Goal: Task Accomplishment & Management: Complete application form

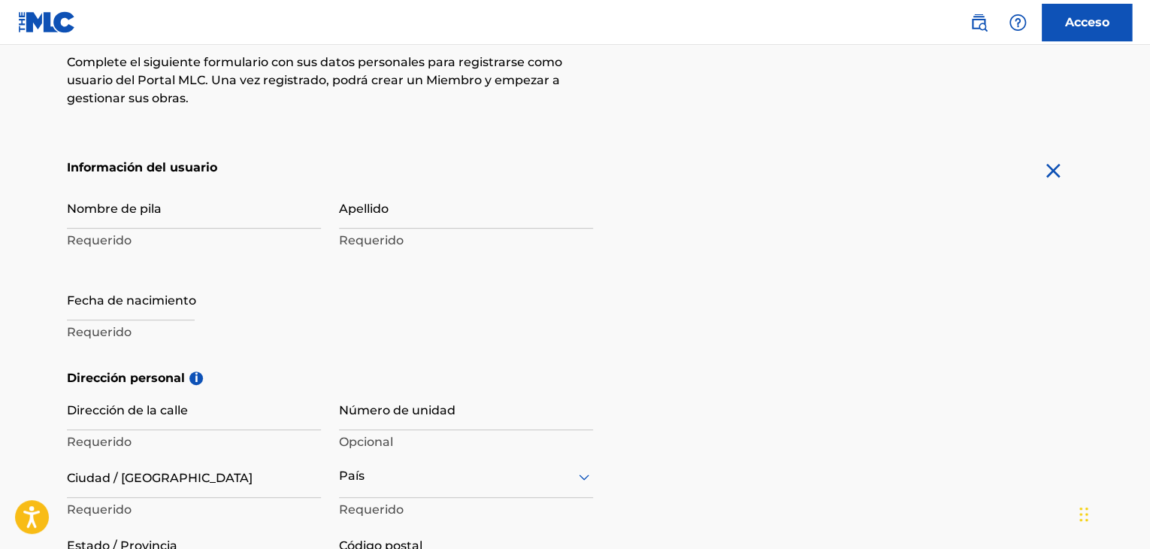
click at [176, 216] on input "Nombre de pila" at bounding box center [194, 207] width 254 height 43
type input "[PERSON_NAME] [PERSON_NAME]"
type input "[PERSON_NAME]"
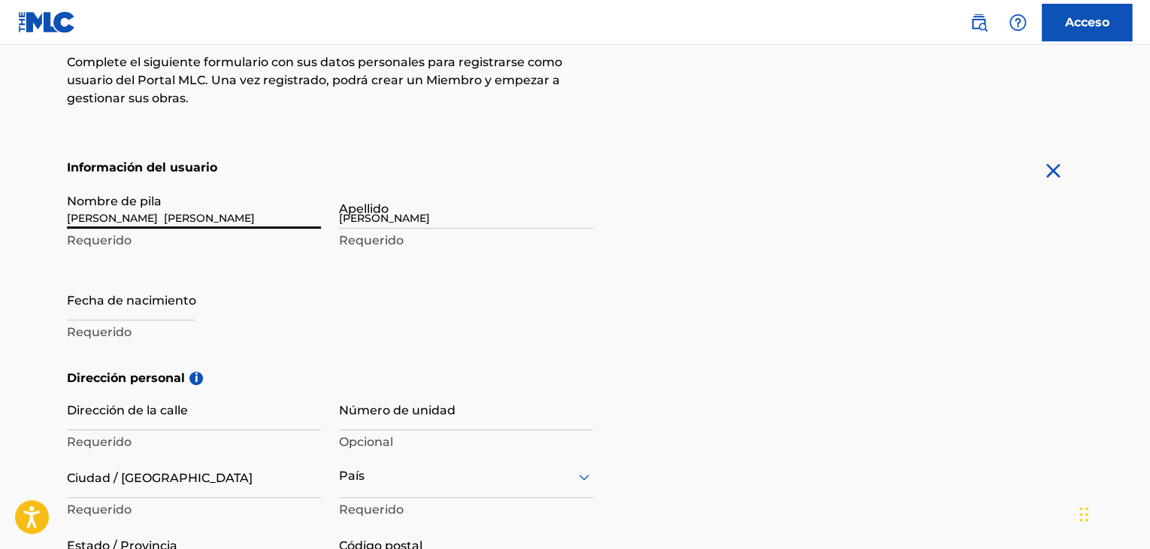
type input "Cra 14 N'19-96"
type input "SAN [PERSON_NAME]"
type input "[GEOGRAPHIC_DATA]"
type input "304"
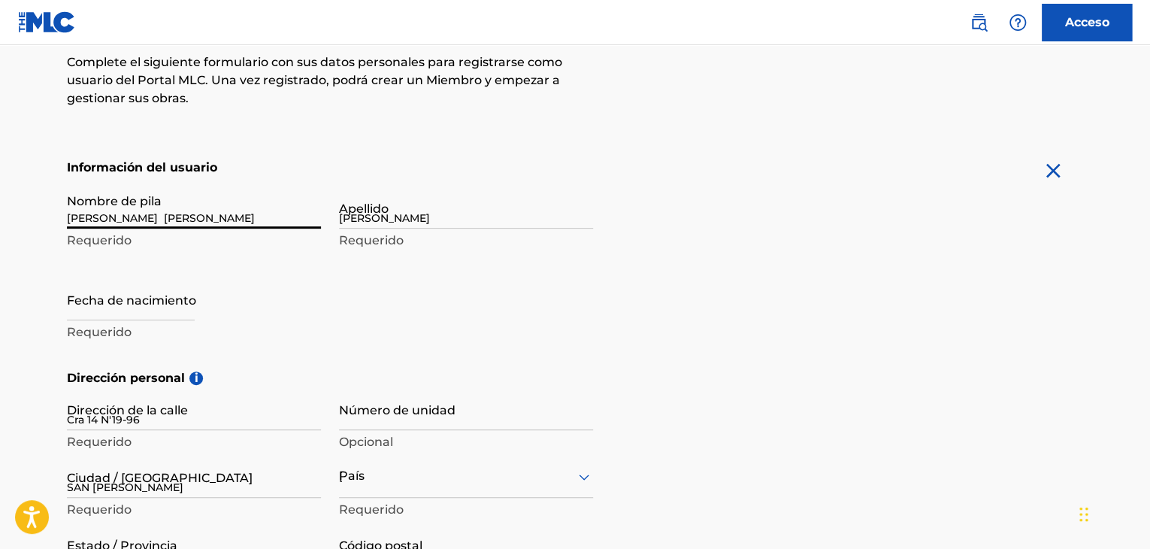
type input "6158327"
type input "[EMAIL_ADDRESS][DOMAIN_NAME]"
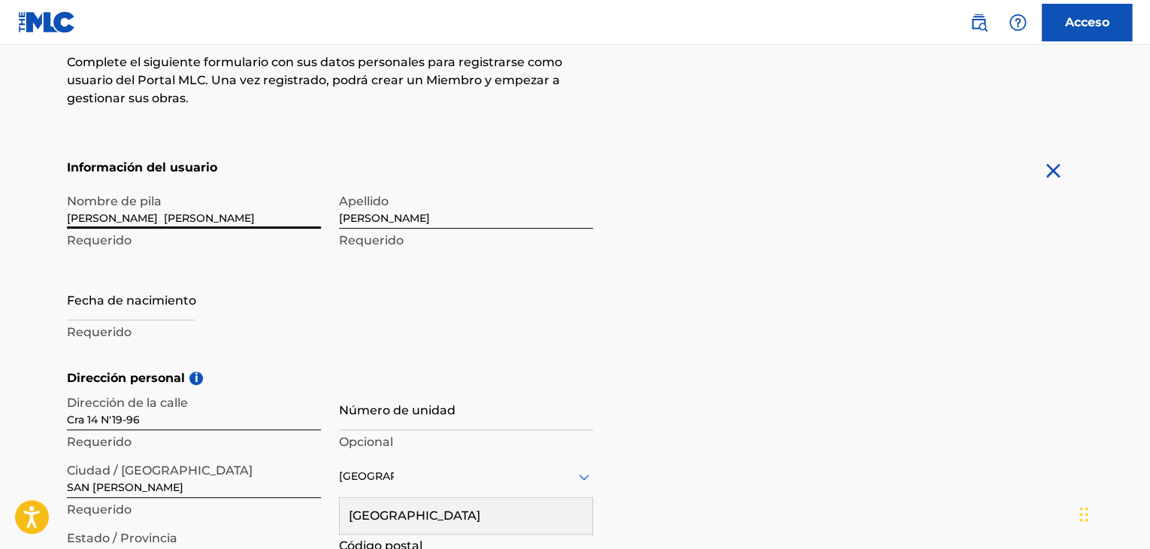
click at [172, 303] on input "text" at bounding box center [131, 298] width 128 height 43
select select "8"
select select "2025"
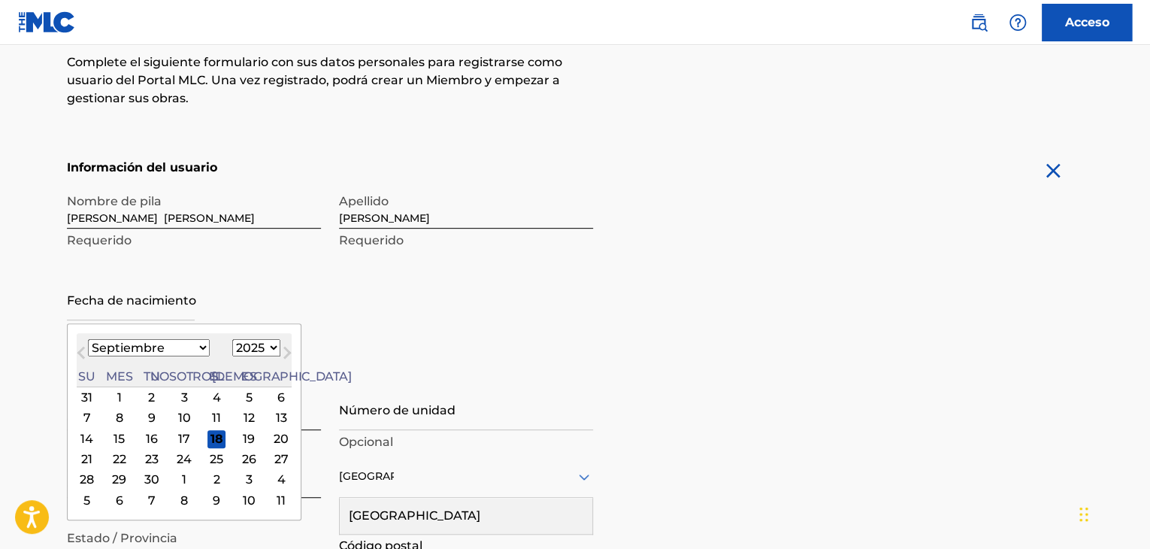
click at [166, 351] on select "Enero Febrero Marzo Abril Puede Junio [PERSON_NAME] Septiembre Octubre Noviembr…" at bounding box center [149, 347] width 122 height 17
select select "9"
click at [88, 339] on select "Enero Febrero Marzo Abril Puede Junio [PERSON_NAME] Septiembre Octubre Noviembr…" at bounding box center [149, 347] width 122 height 17
click at [143, 419] on div "7" at bounding box center [152, 418] width 18 height 18
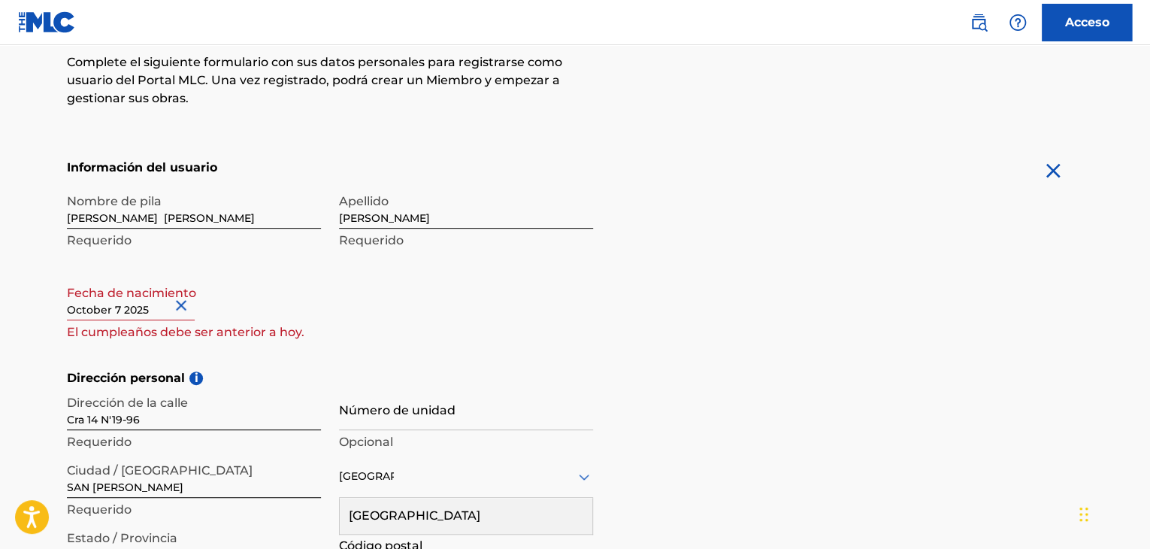
click at [159, 310] on input "text" at bounding box center [131, 298] width 128 height 43
select select "9"
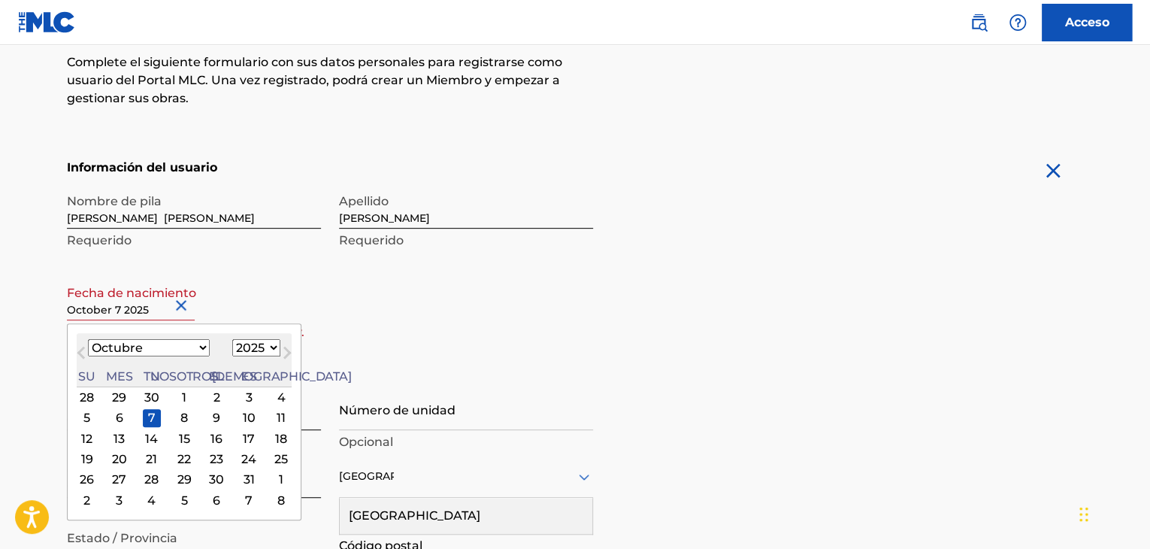
click at [232, 350] on select "1899 1900 1901 1902 1903 1904 1905 1906 1907 1908 1909 1910 1911 1912 1913 1914…" at bounding box center [256, 347] width 48 height 17
select select "2007"
click at [232, 339] on select "1899 1900 1901 1902 1903 1904 1905 1906 1907 1908 1909 1910 1911 1912 1913 1914…" at bounding box center [256, 347] width 48 height 17
click at [259, 300] on div "Fecha de nacimiento [DEMOGRAPHIC_DATA] Mes anterior Mes próximo [DATE] Enero Fe…" at bounding box center [194, 311] width 254 height 68
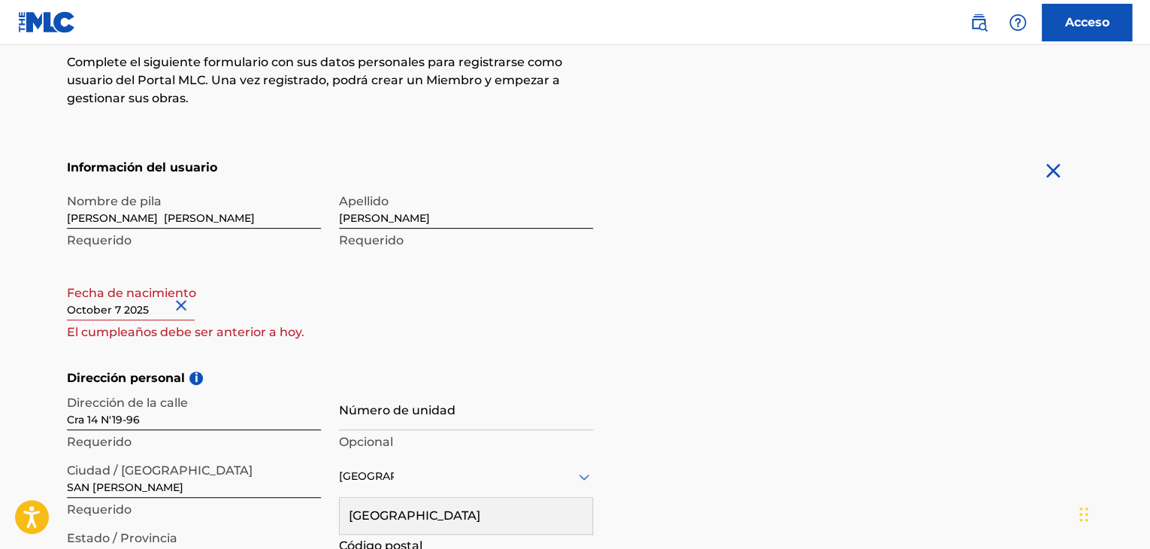
click at [146, 307] on input "text" at bounding box center [131, 298] width 128 height 43
select select "9"
select select "2025"
click at [183, 304] on button "Cerca" at bounding box center [183, 305] width 23 height 46
click at [128, 302] on input "text" at bounding box center [131, 298] width 128 height 43
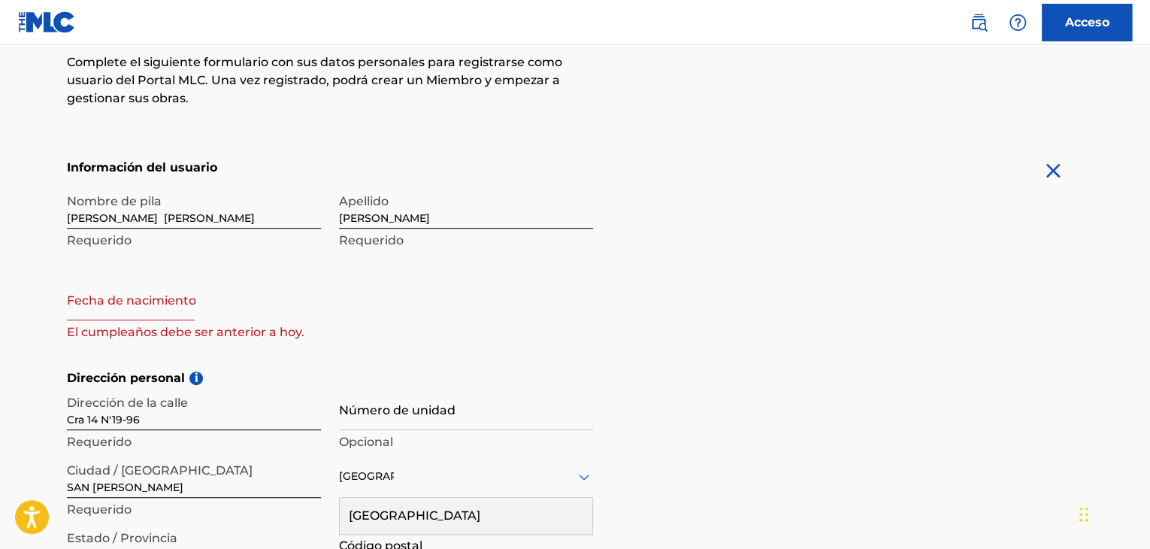
select select "8"
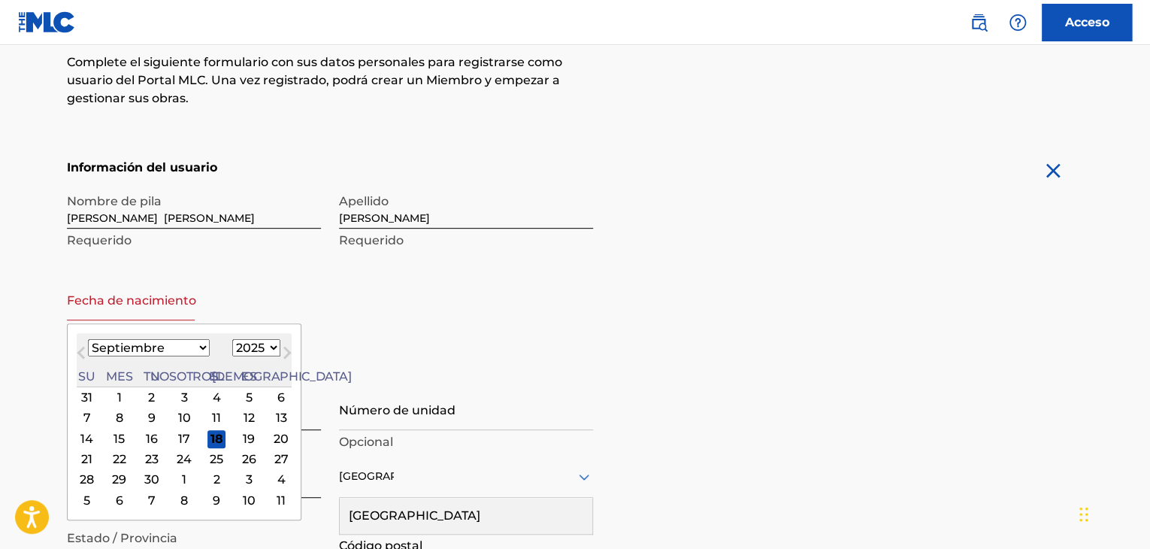
click at [232, 350] on select "1899 1900 1901 1902 1903 1904 1905 1906 1907 1908 1909 1910 1911 1912 1913 1914…" at bounding box center [256, 347] width 48 height 17
select select "2007"
click at [232, 339] on select "1899 1900 1901 1902 1903 1904 1905 1906 1907 1908 1909 1910 1911 1912 1913 1914…" at bounding box center [256, 347] width 48 height 17
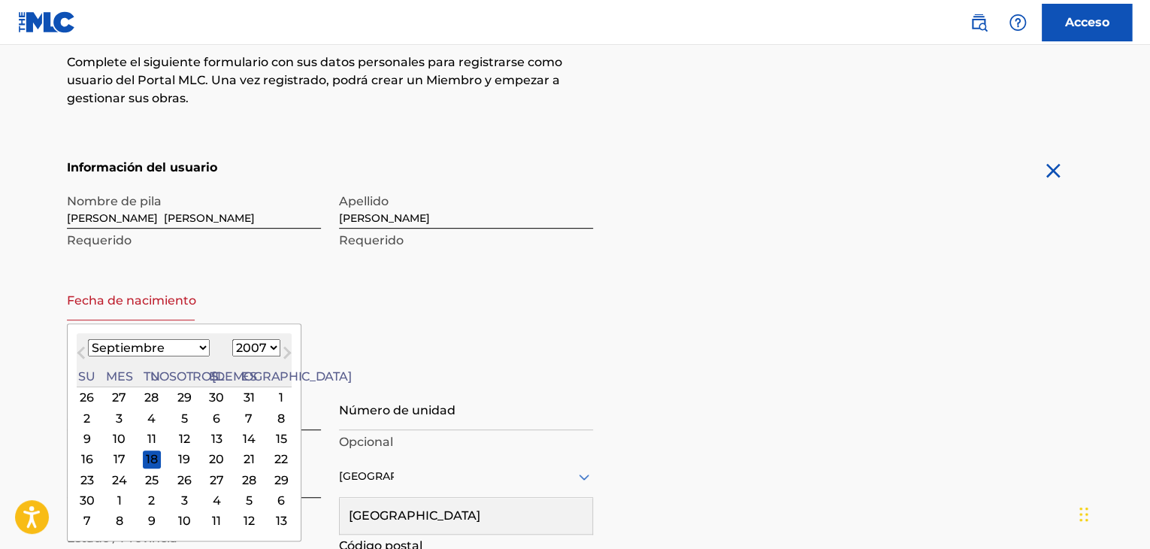
click at [156, 349] on select "Enero Febrero Marzo Abril Puede Junio [PERSON_NAME] Septiembre Octubre Noviembr…" at bounding box center [149, 347] width 122 height 17
select select "9"
click at [88, 339] on select "Enero Febrero Marzo Abril Puede Junio [PERSON_NAME] Septiembre Octubre Noviembr…" at bounding box center [149, 347] width 122 height 17
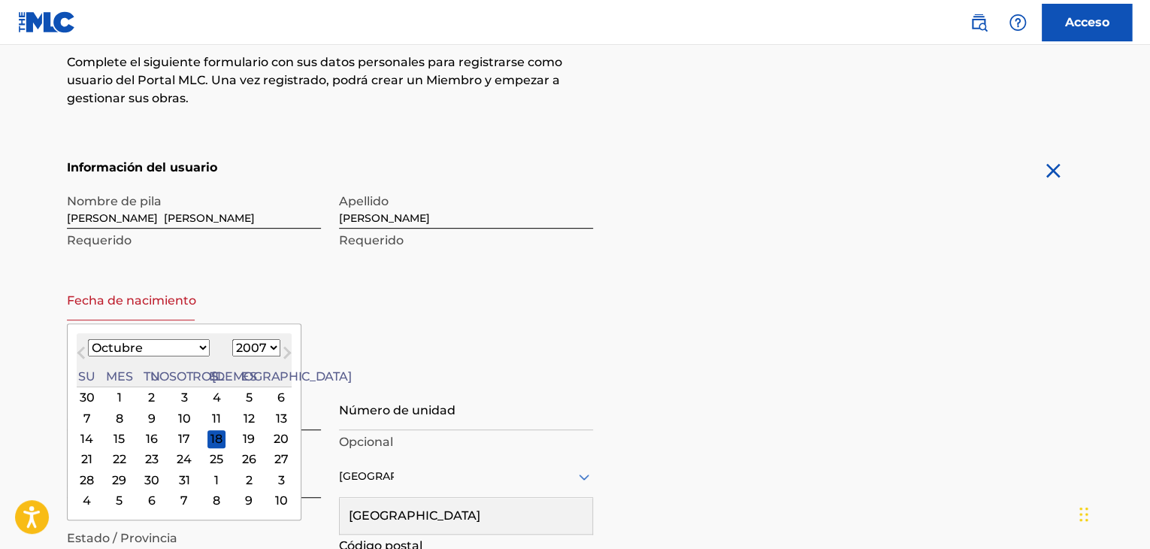
click at [92, 419] on div "7" at bounding box center [87, 418] width 18 height 18
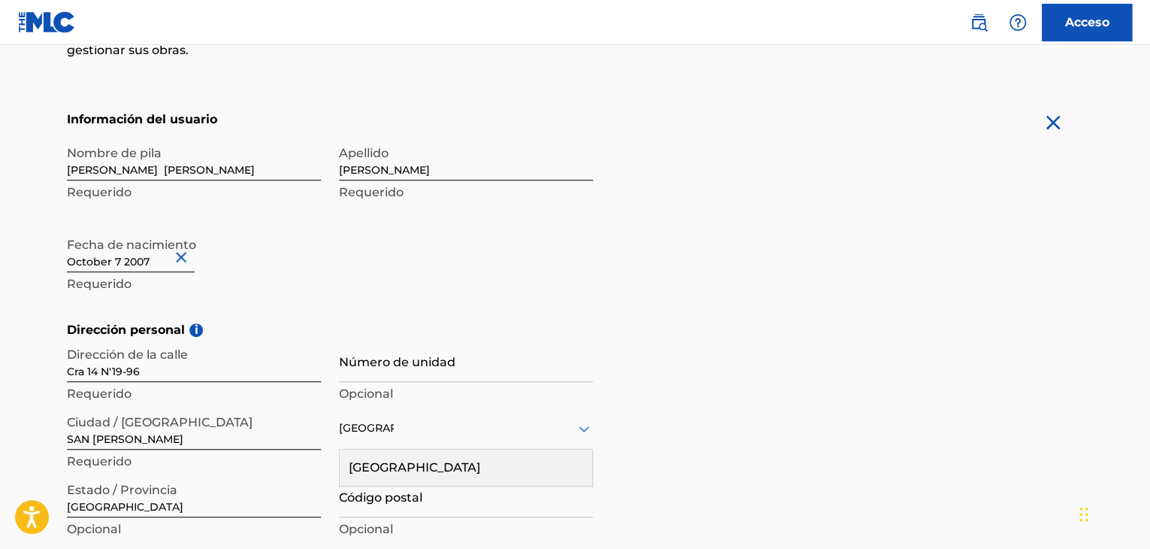
scroll to position [301, 0]
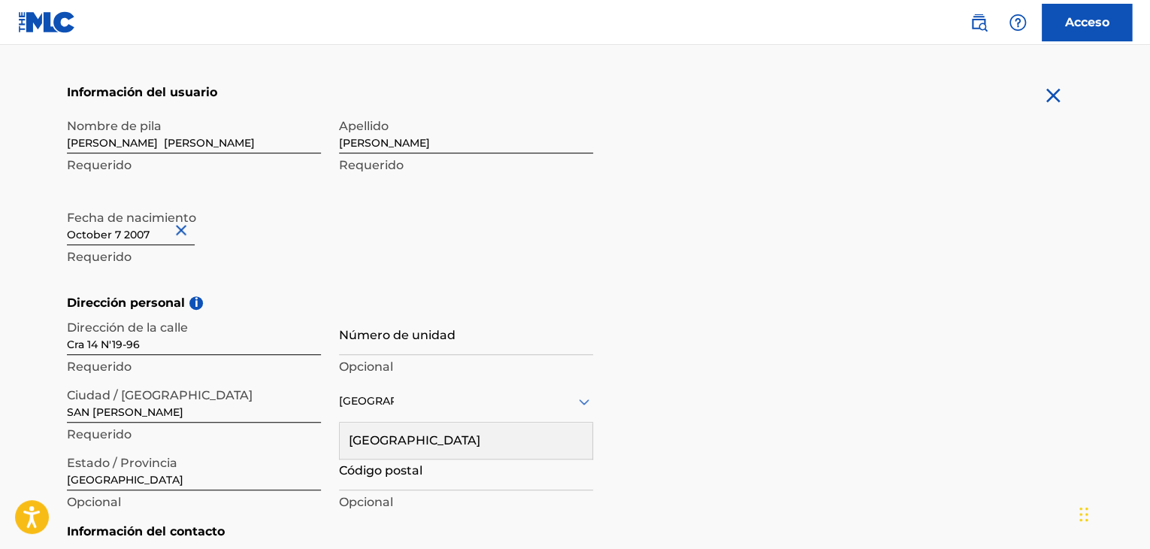
click at [460, 339] on input "Número de unidad" at bounding box center [466, 333] width 254 height 43
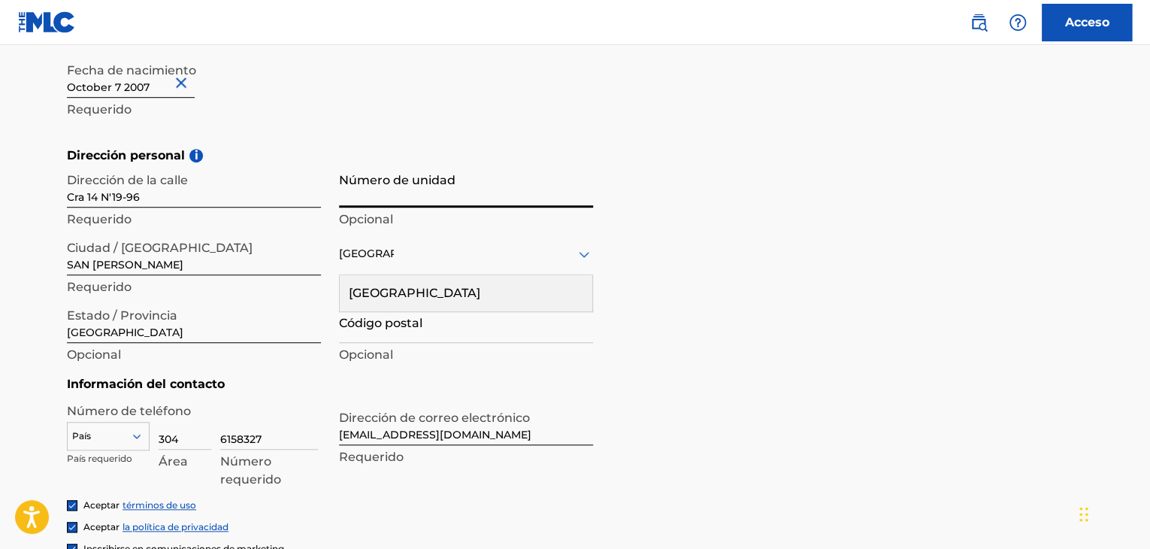
scroll to position [451, 0]
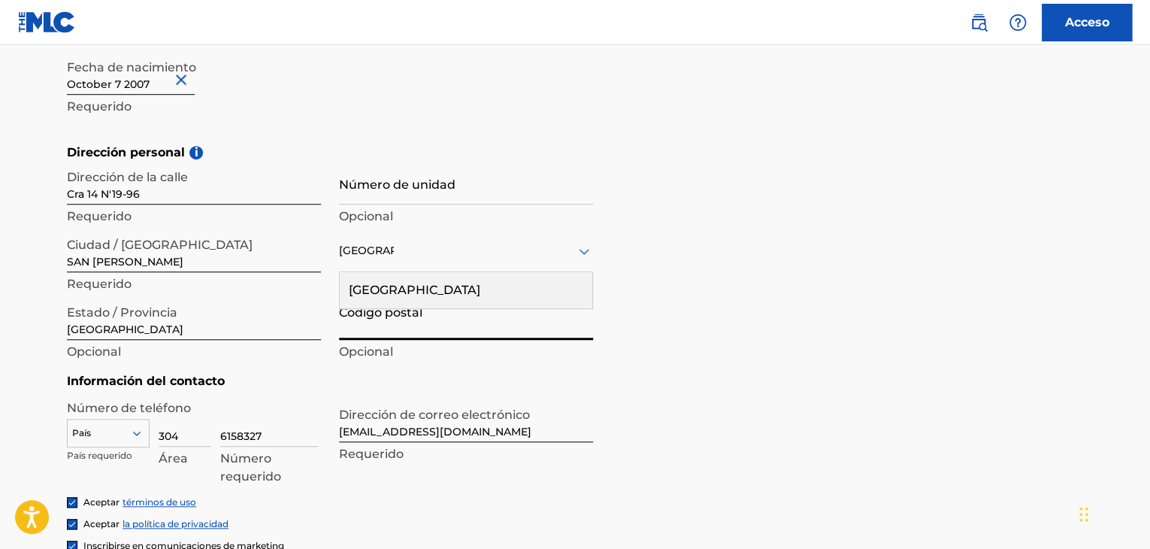
click at [444, 332] on input "Código postal" at bounding box center [466, 318] width 254 height 43
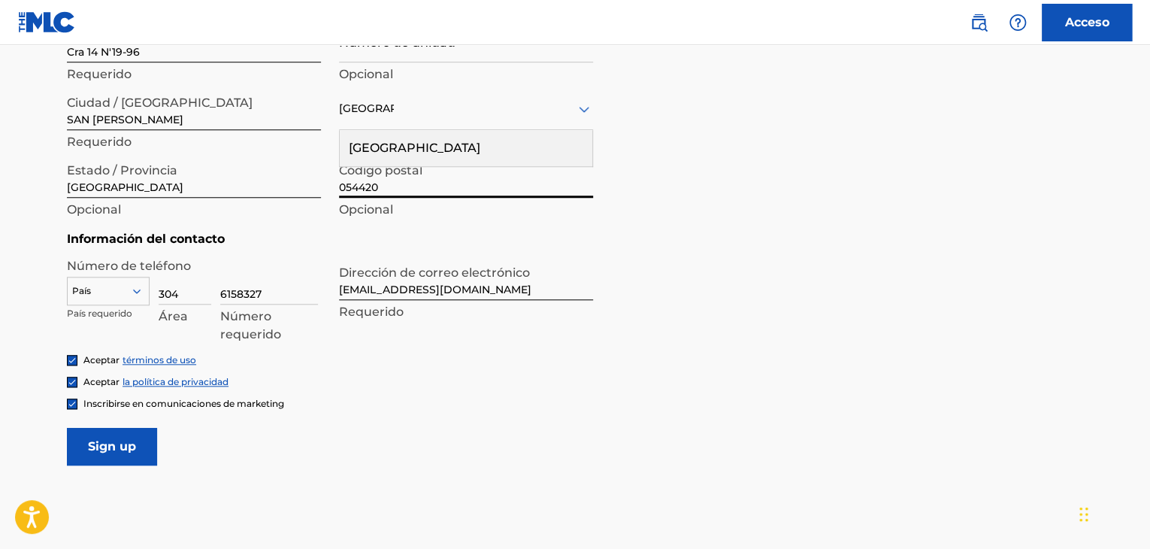
scroll to position [601, 0]
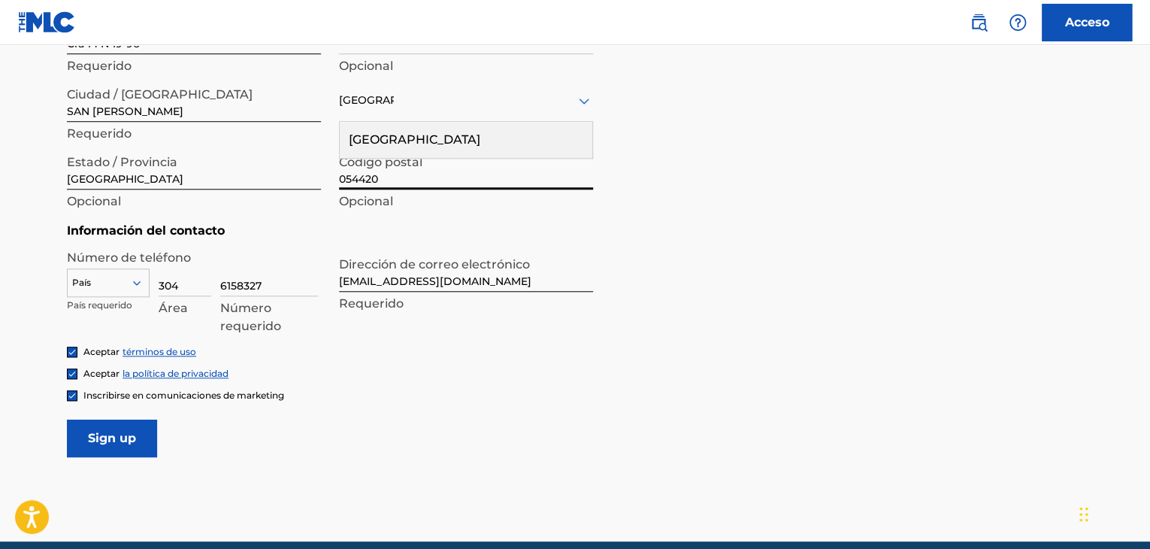
type input "054420"
click at [129, 288] on div at bounding box center [108, 282] width 81 height 17
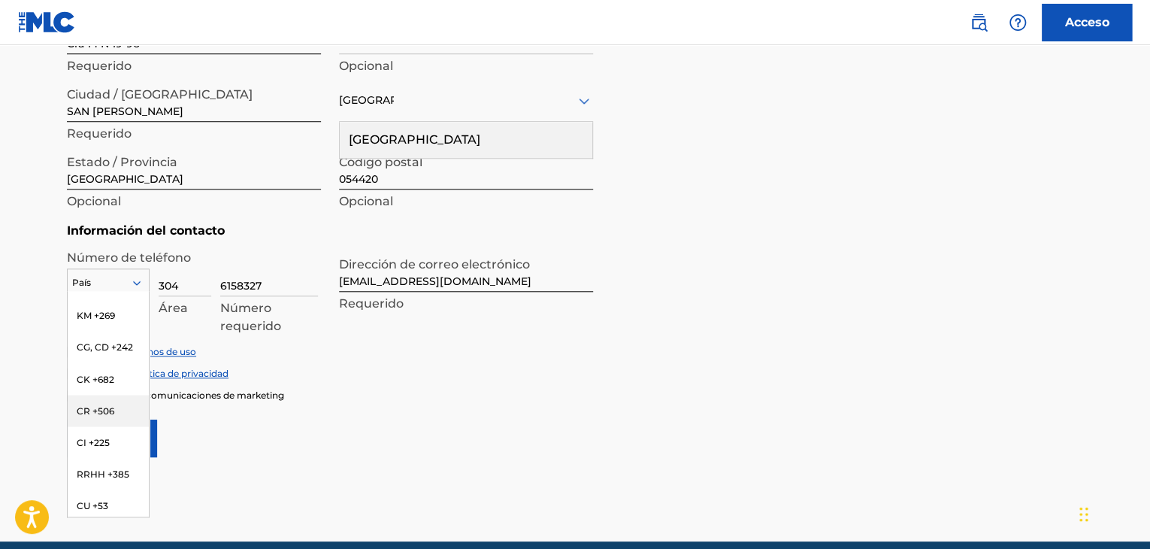
scroll to position [1278, 0]
click at [92, 365] on div "CO +57" at bounding box center [108, 360] width 81 height 32
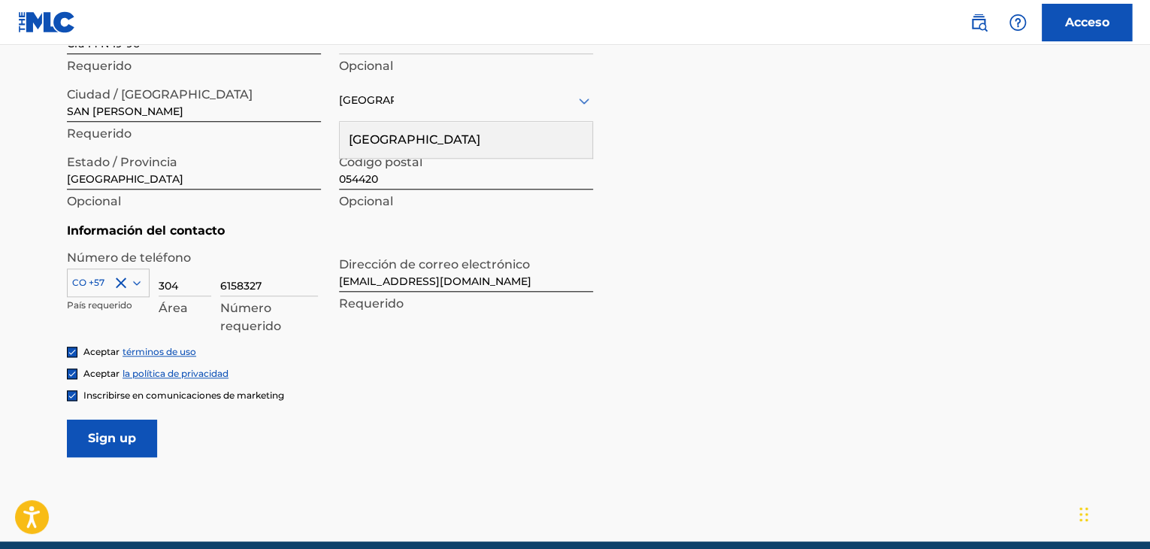
click at [267, 286] on input "6158327" at bounding box center [269, 274] width 98 height 43
drag, startPoint x: 271, startPoint y: 285, endPoint x: 207, endPoint y: 265, distance: 66.8
click at [207, 265] on div "CO +57 País requerido 304 Área 6158327 Número requerido" at bounding box center [194, 287] width 254 height 68
click at [207, 265] on input "304" at bounding box center [185, 274] width 53 height 43
drag, startPoint x: 182, startPoint y: 286, endPoint x: 151, endPoint y: 271, distance: 34.3
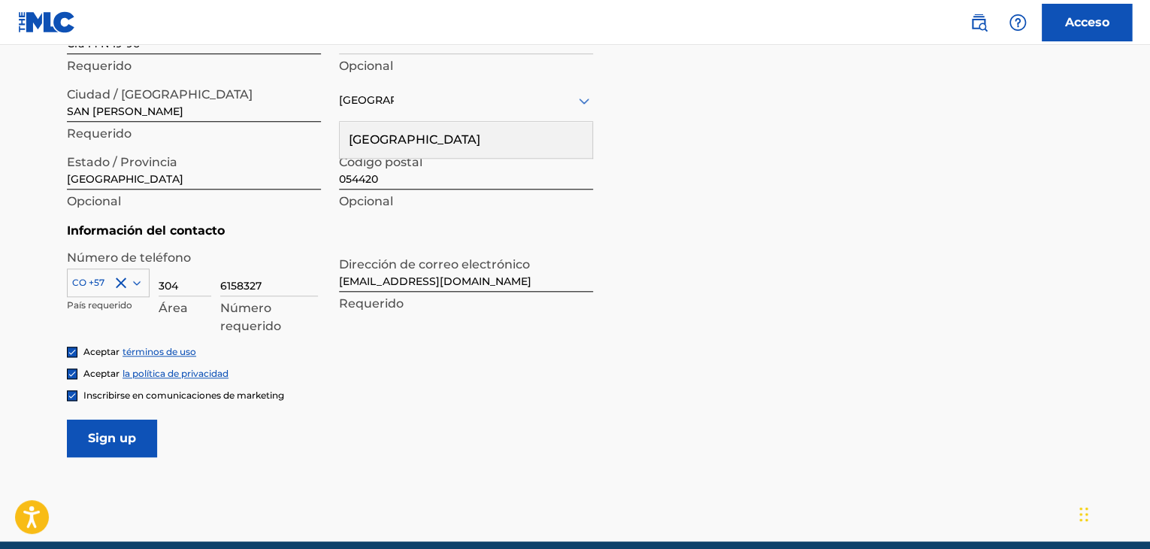
click at [151, 271] on div "CO +57 País requerido 304 Área 6158327 Número requerido" at bounding box center [194, 287] width 254 height 68
drag, startPoint x: 539, startPoint y: 283, endPoint x: 307, endPoint y: 293, distance: 232.5
click at [307, 293] on div "Número de teléfono CO +57 País requerido 304 Área 6158327 Número requerido Dire…" at bounding box center [330, 297] width 526 height 96
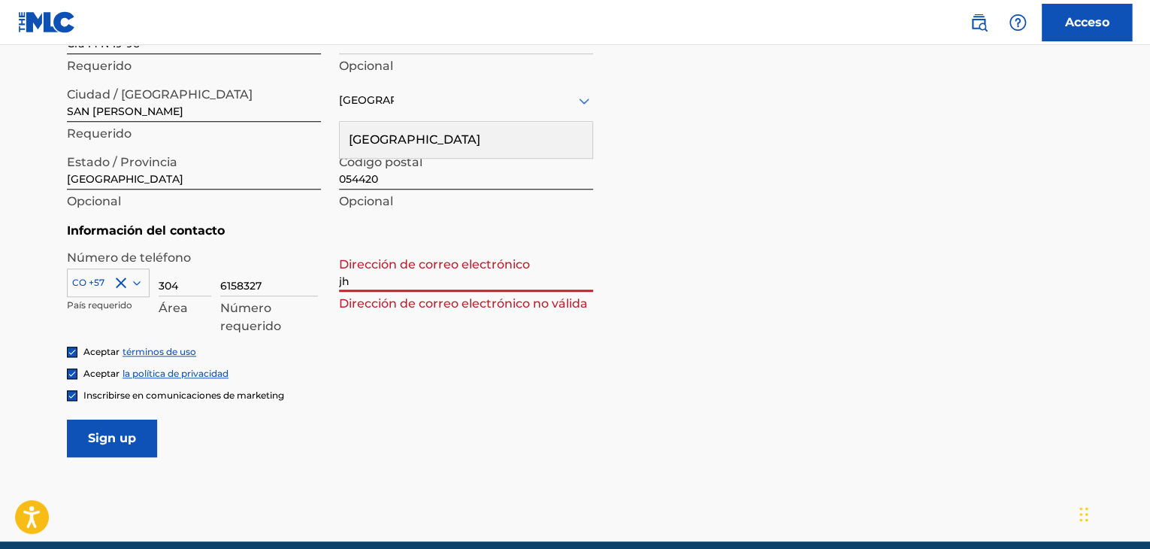
type input "[EMAIL_ADDRESS][DOMAIN_NAME]"
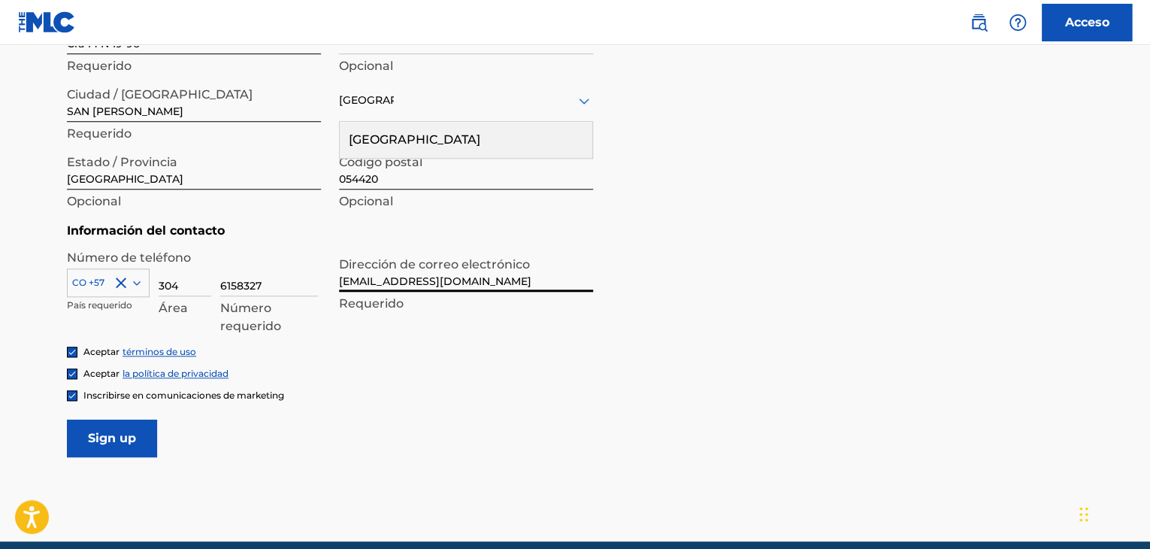
click at [113, 426] on input "Inscribirse" at bounding box center [112, 439] width 90 height 38
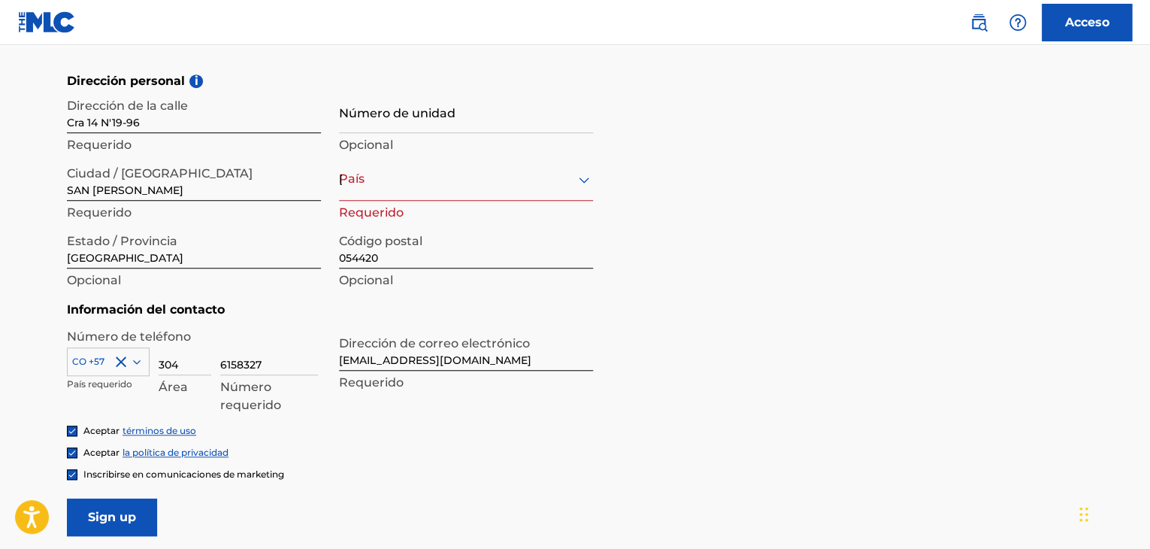
scroll to position [451, 0]
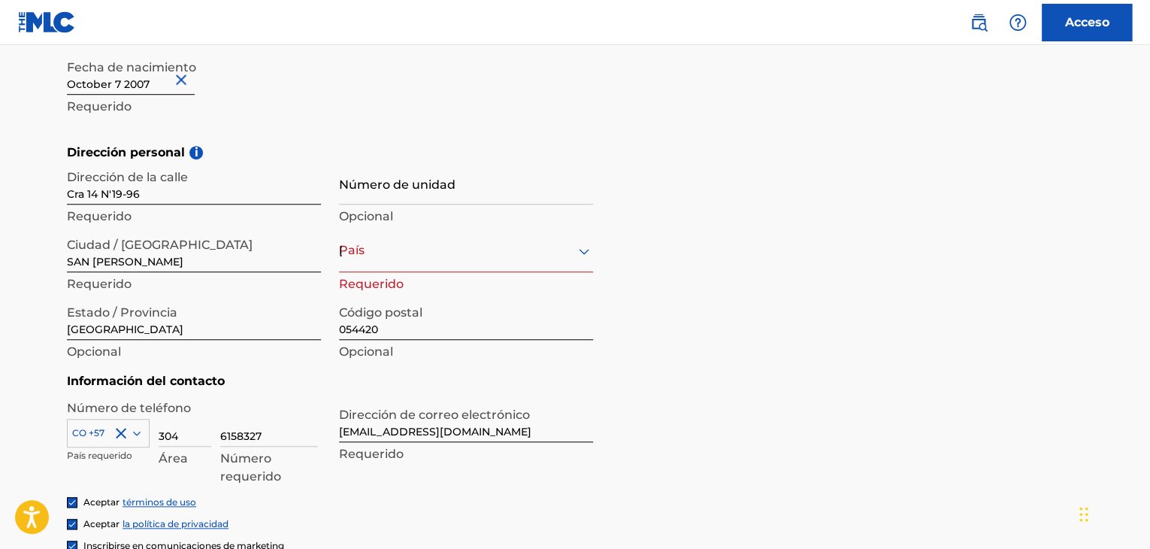
click at [571, 248] on div "[GEOGRAPHIC_DATA]" at bounding box center [466, 250] width 254 height 19
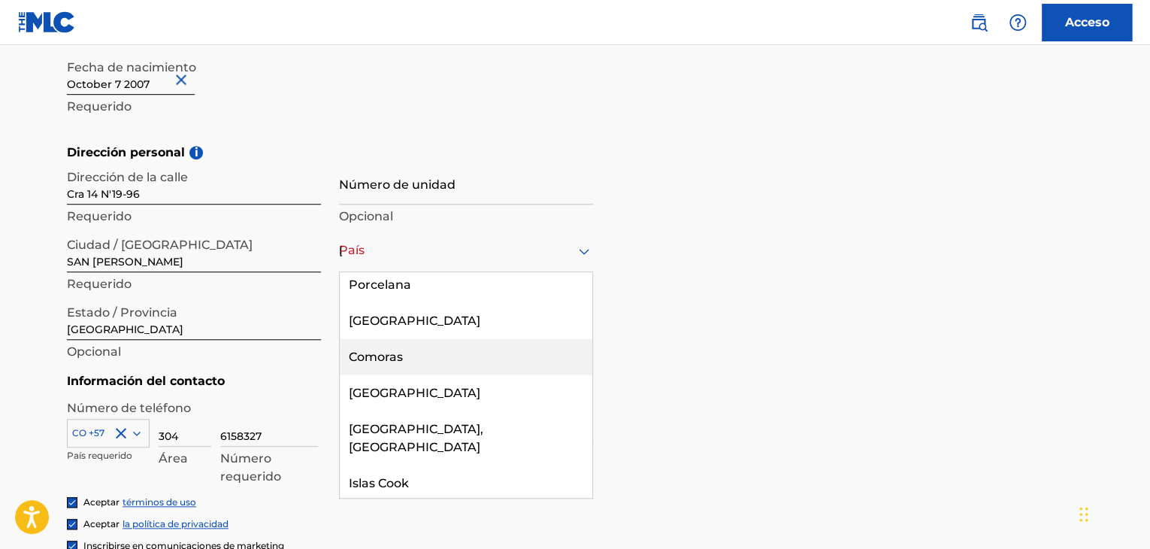
scroll to position [1428, 0]
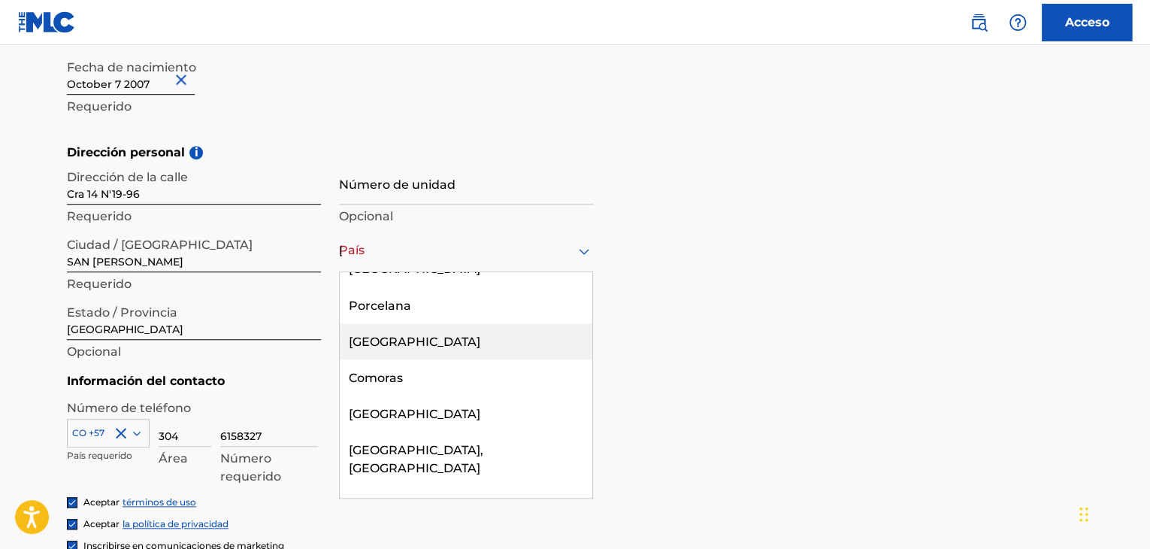
click at [400, 334] on font "[GEOGRAPHIC_DATA]" at bounding box center [415, 341] width 132 height 14
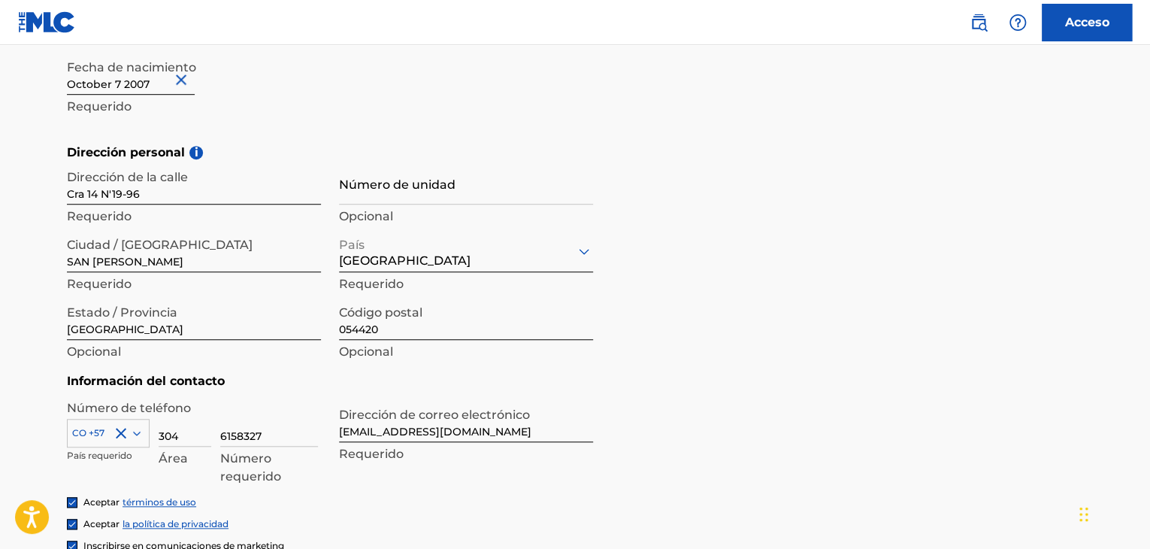
scroll to position [666, 0]
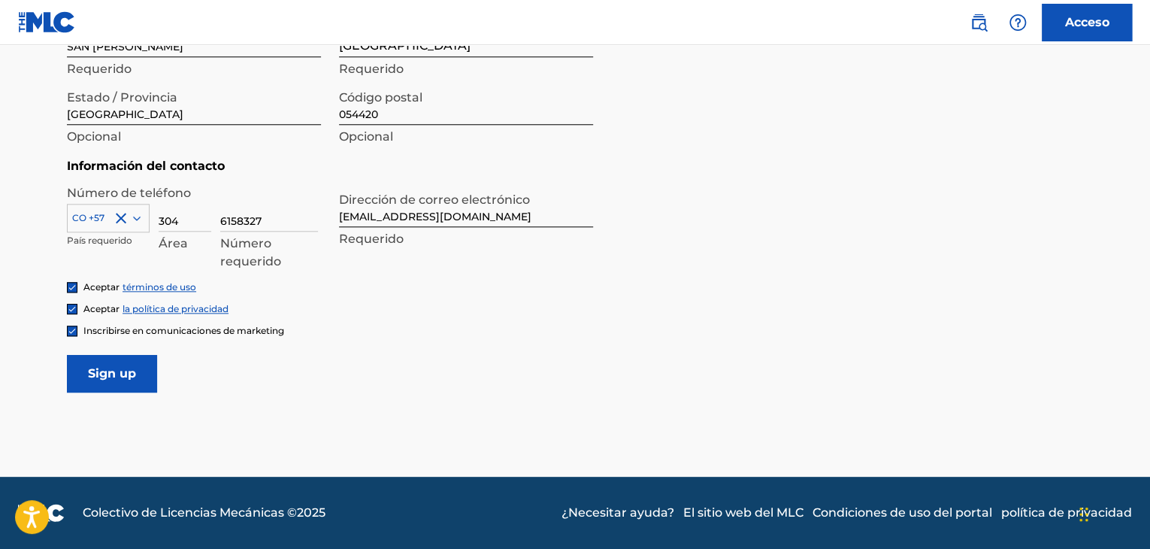
click at [135, 374] on input "Inscribirse" at bounding box center [112, 374] width 90 height 38
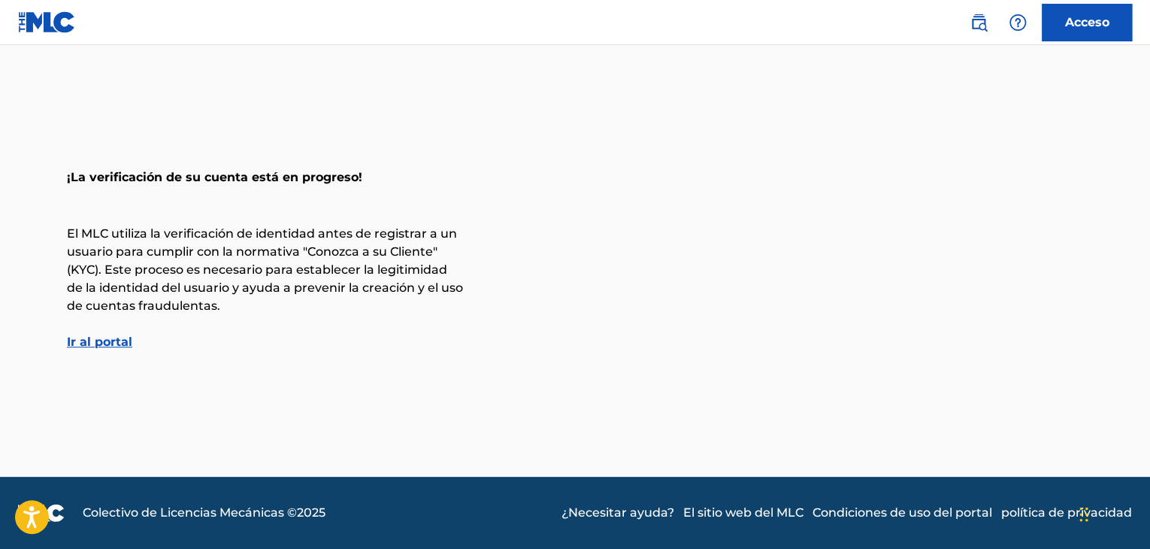
click at [89, 345] on font "Ir al portal" at bounding box center [99, 342] width 65 height 14
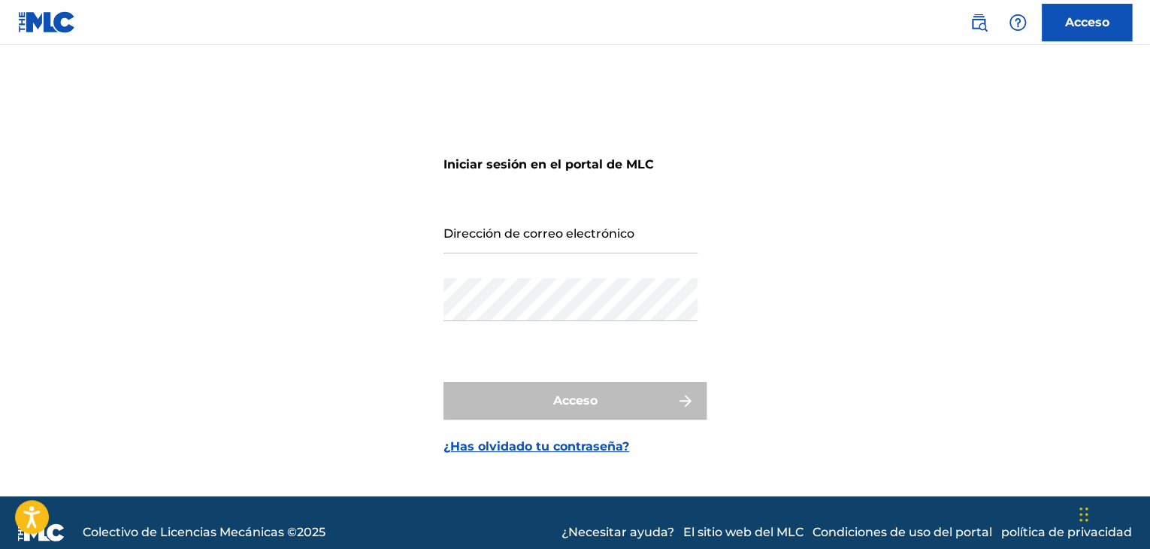
click at [610, 232] on input "Dirección de correo electrónico" at bounding box center [571, 232] width 254 height 43
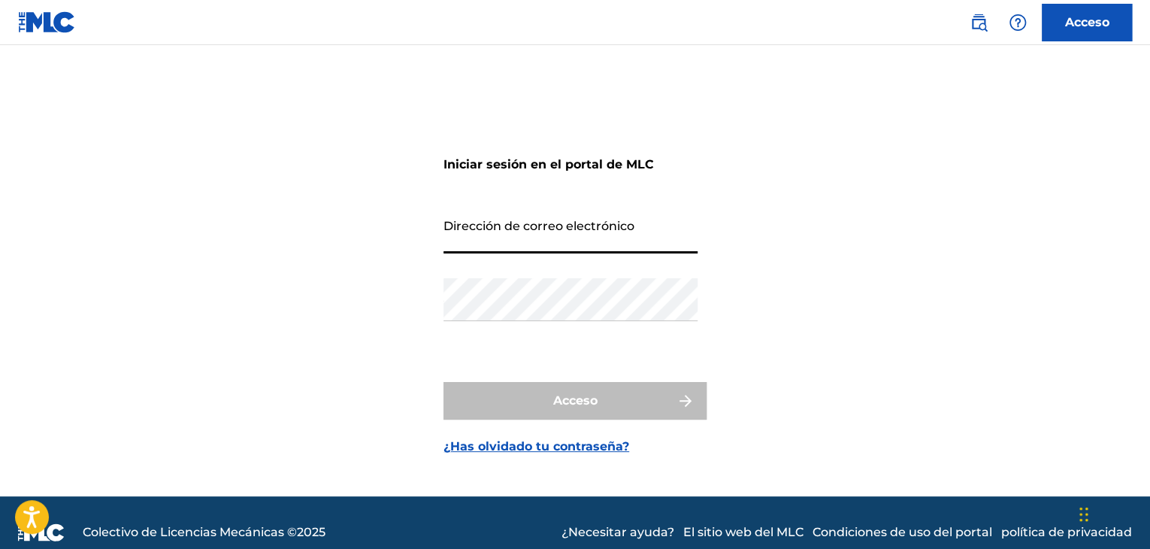
type input "[EMAIL_ADDRESS][DOMAIN_NAME]"
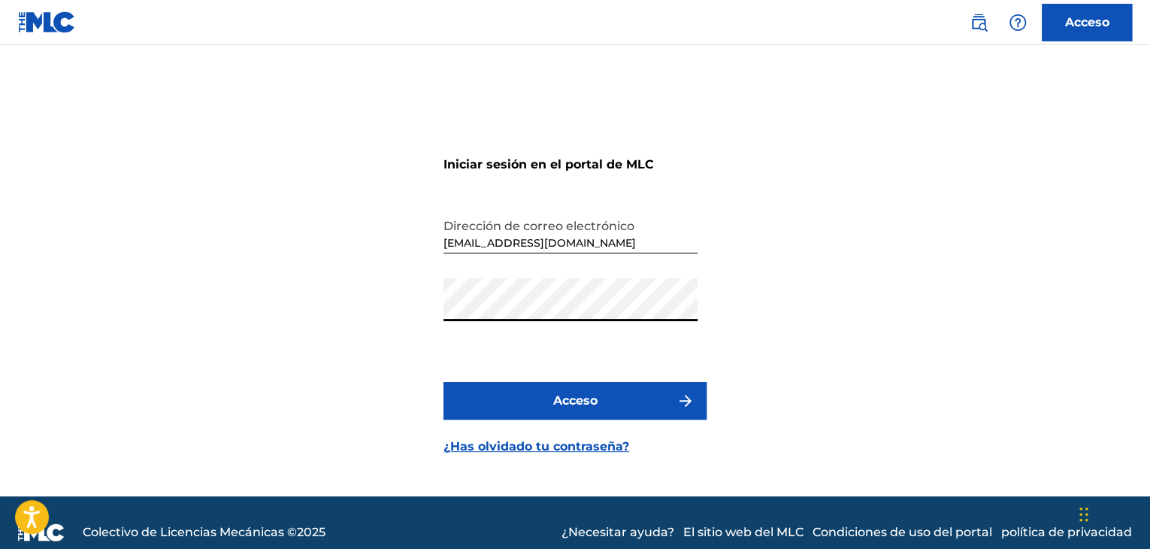
click at [540, 390] on button "Acceso" at bounding box center [575, 401] width 263 height 38
click at [537, 398] on button "Acceso" at bounding box center [575, 401] width 263 height 38
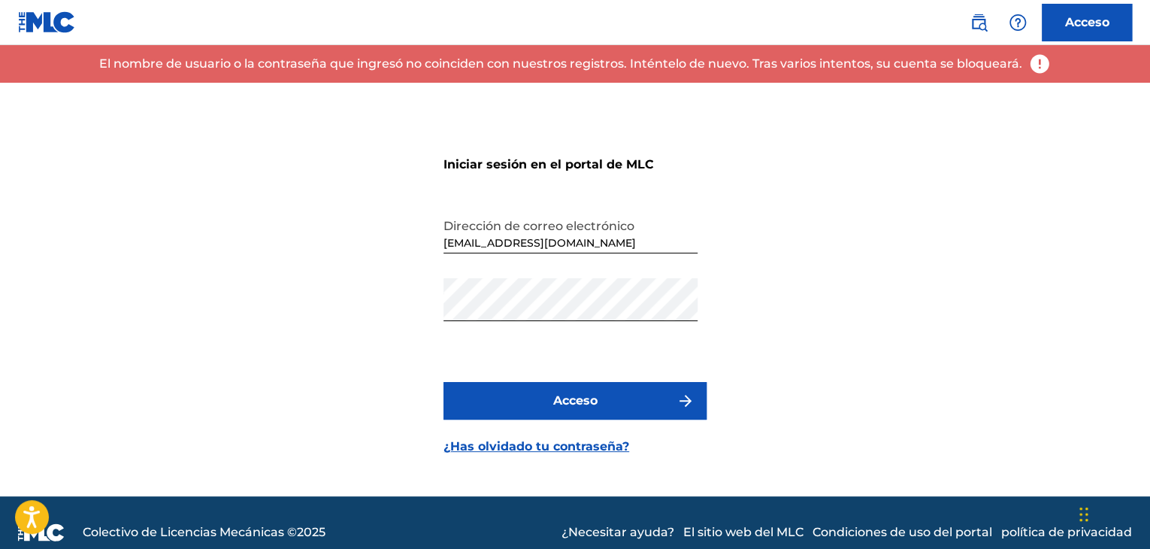
click at [489, 393] on button "Acceso" at bounding box center [575, 401] width 263 height 38
